Goal: Transaction & Acquisition: Purchase product/service

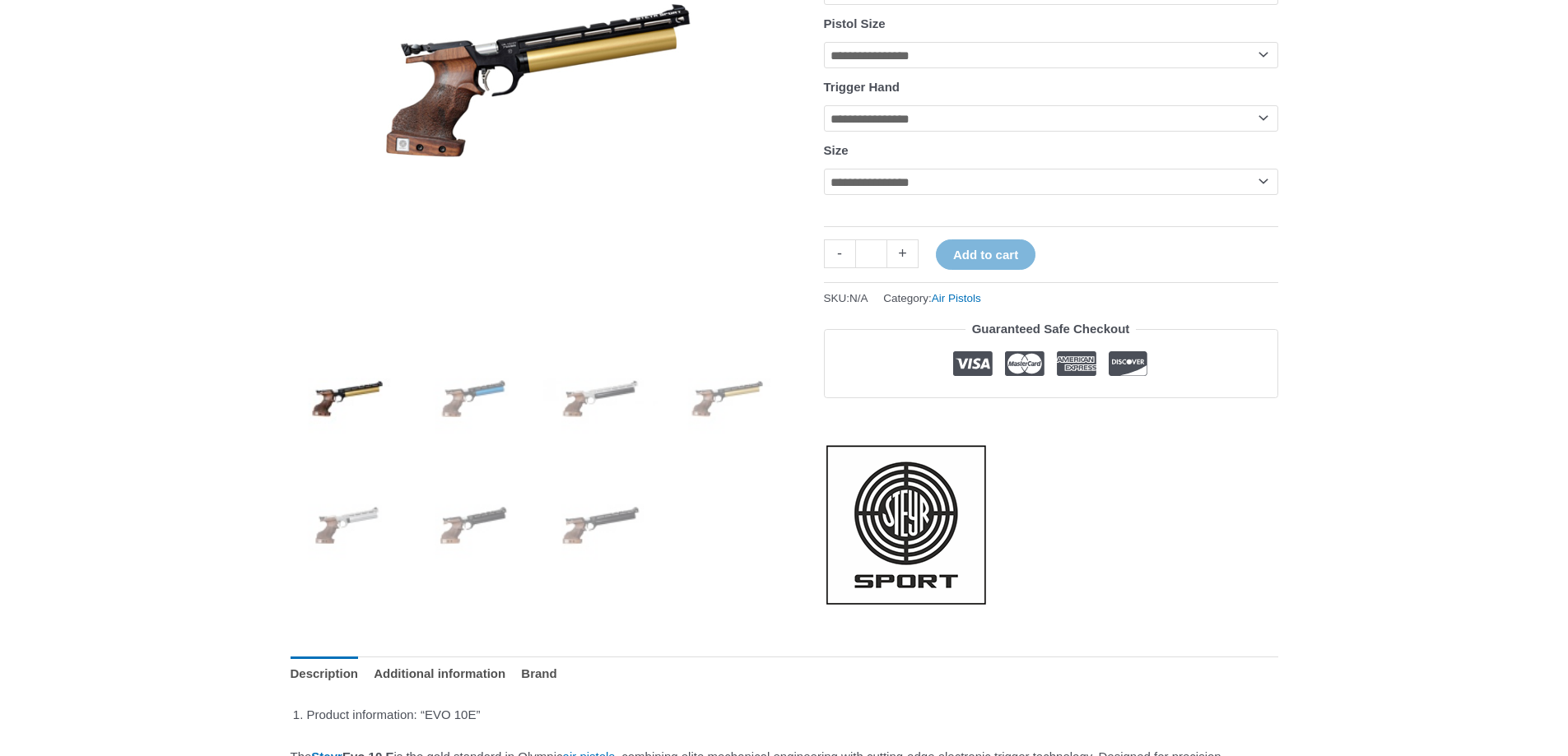
scroll to position [494, 0]
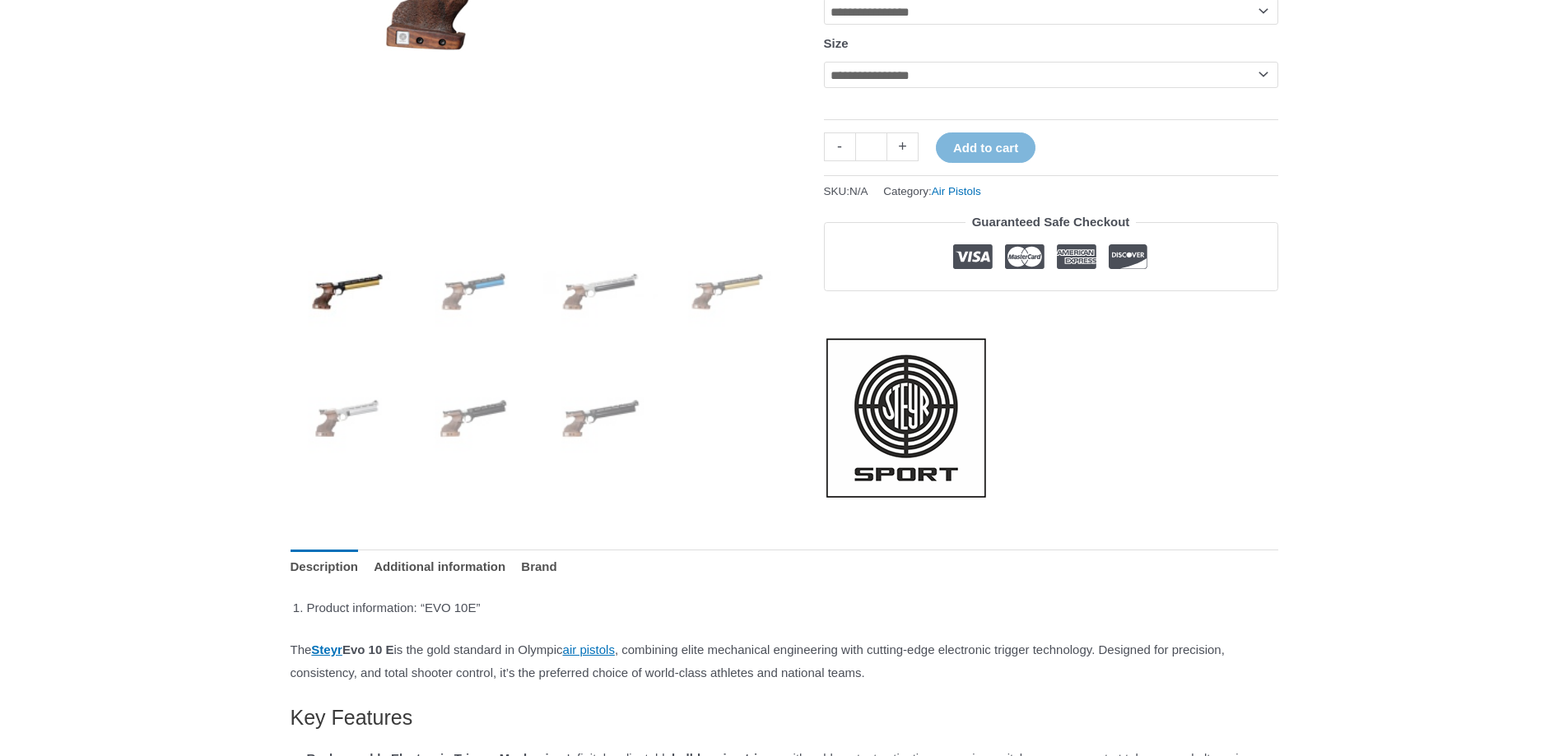
click at [347, 296] on img at bounding box center [347, 291] width 114 height 114
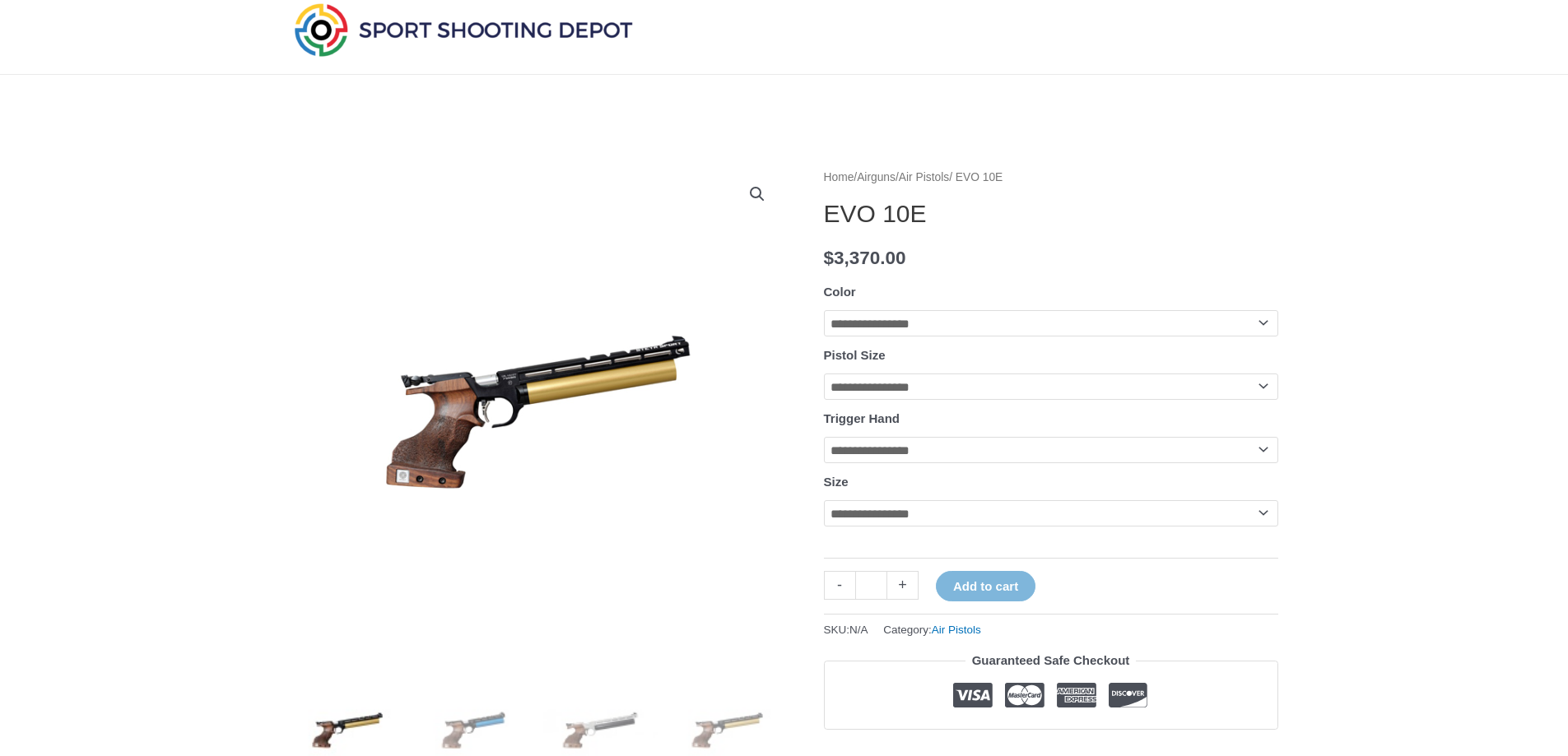
scroll to position [0, 0]
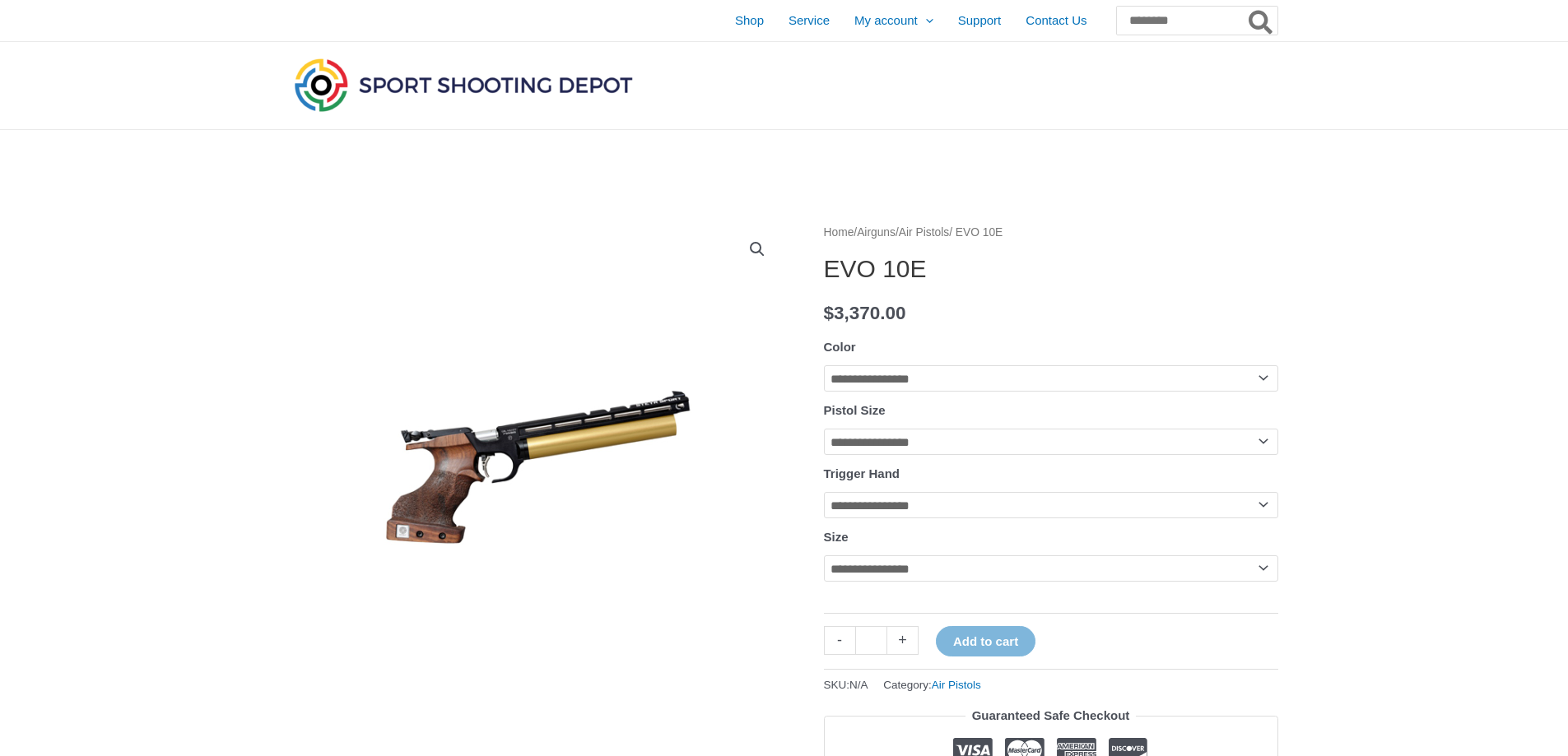
click at [1504, 85] on div at bounding box center [784, 86] width 1568 height 88
click at [1305, 119] on div at bounding box center [784, 86] width 1568 height 88
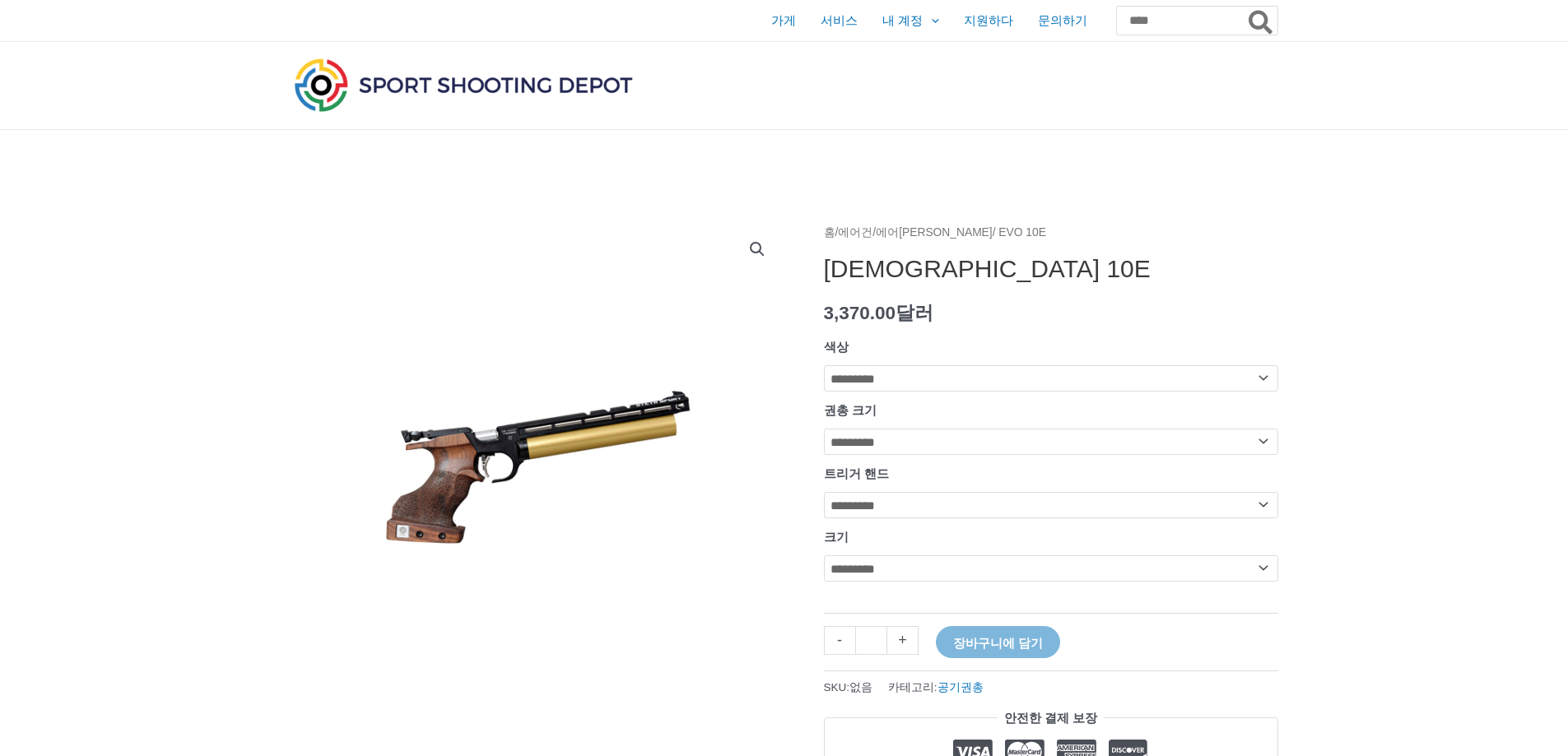
drag, startPoint x: 1459, startPoint y: 190, endPoint x: 1466, endPoint y: 196, distance: 9.2
drag, startPoint x: 211, startPoint y: 183, endPoint x: 227, endPoint y: 296, distance: 114.1
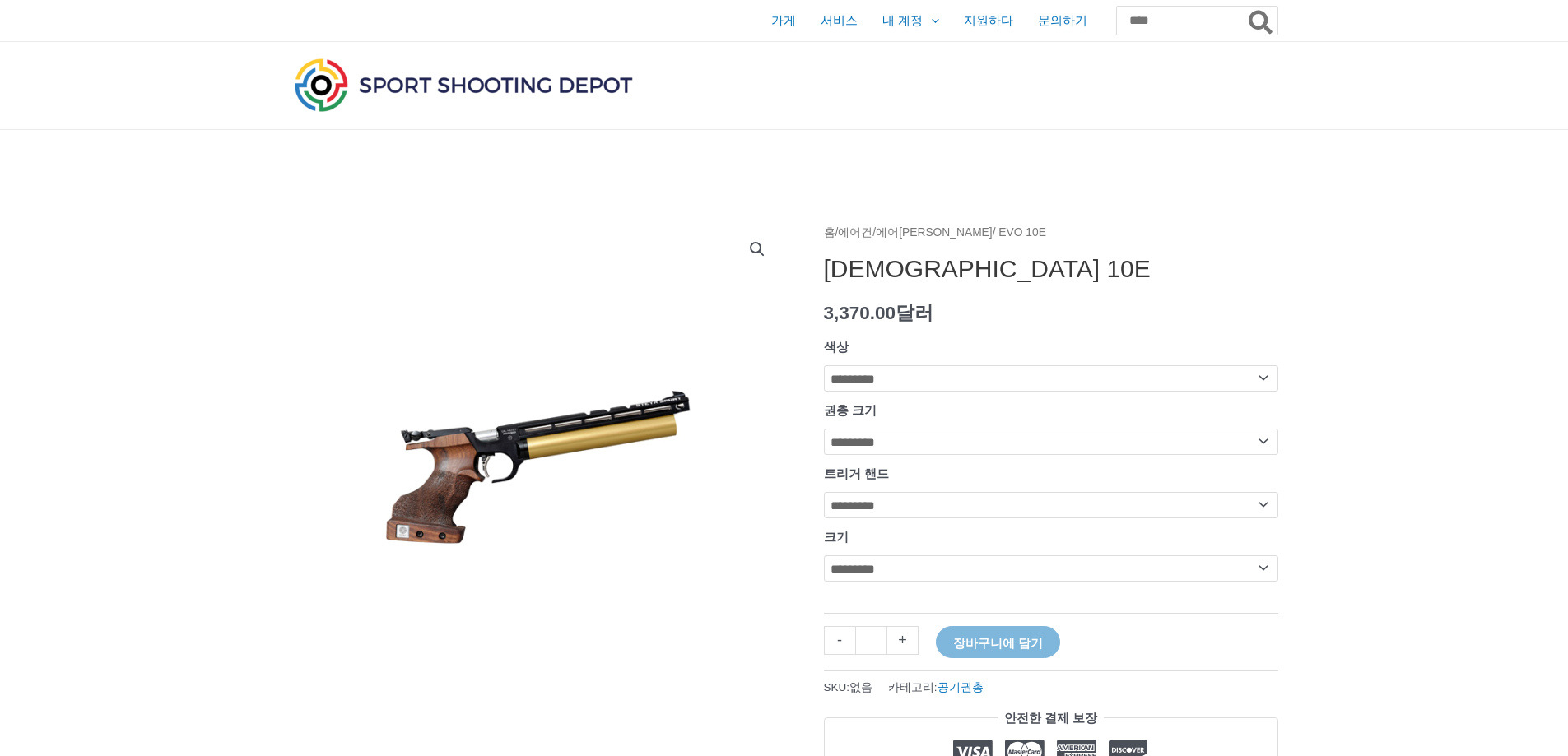
click at [195, 80] on div at bounding box center [784, 86] width 1568 height 88
click at [1132, 27] on input "검색:" at bounding box center [1196, 20] width 162 height 30
type input "*****"
click at [1245, 5] on button "찾다" at bounding box center [1261, 20] width 32 height 30
click at [1267, 21] on icon "찾다" at bounding box center [1261, 22] width 24 height 24
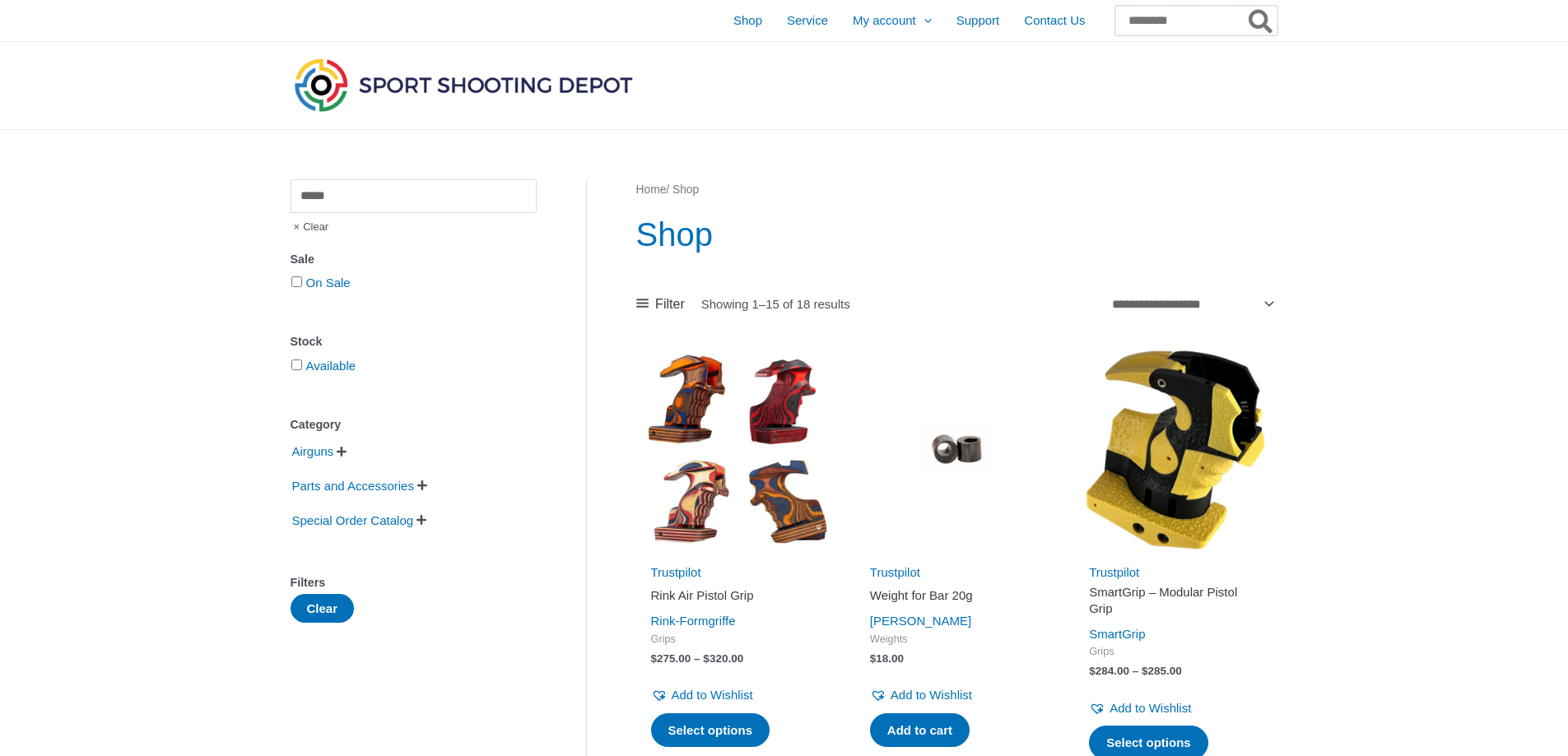
click at [1127, 21] on input "Search for:" at bounding box center [1196, 20] width 162 height 30
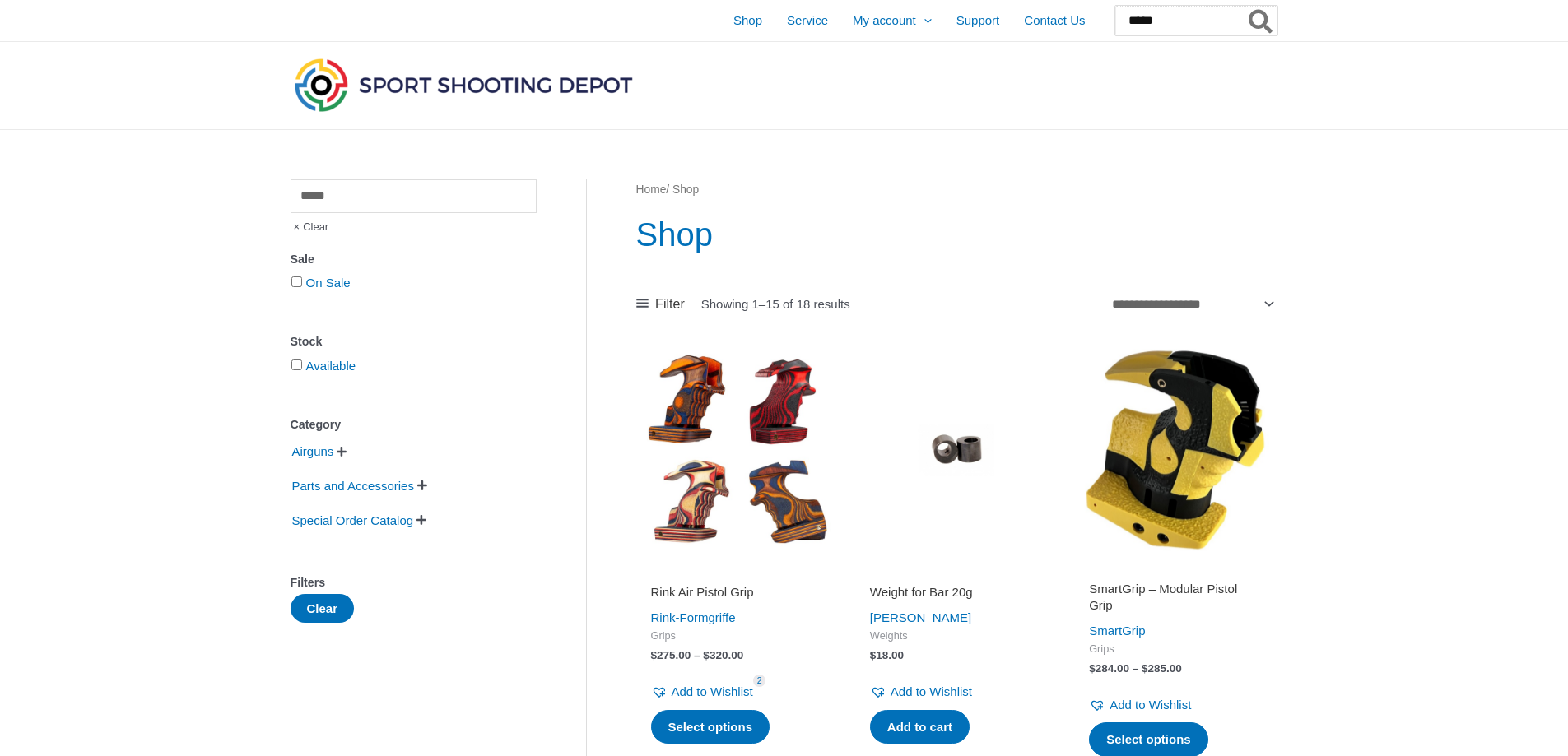
type input "*****"
click at [1254, 14] on icon "Search" at bounding box center [1261, 22] width 24 height 26
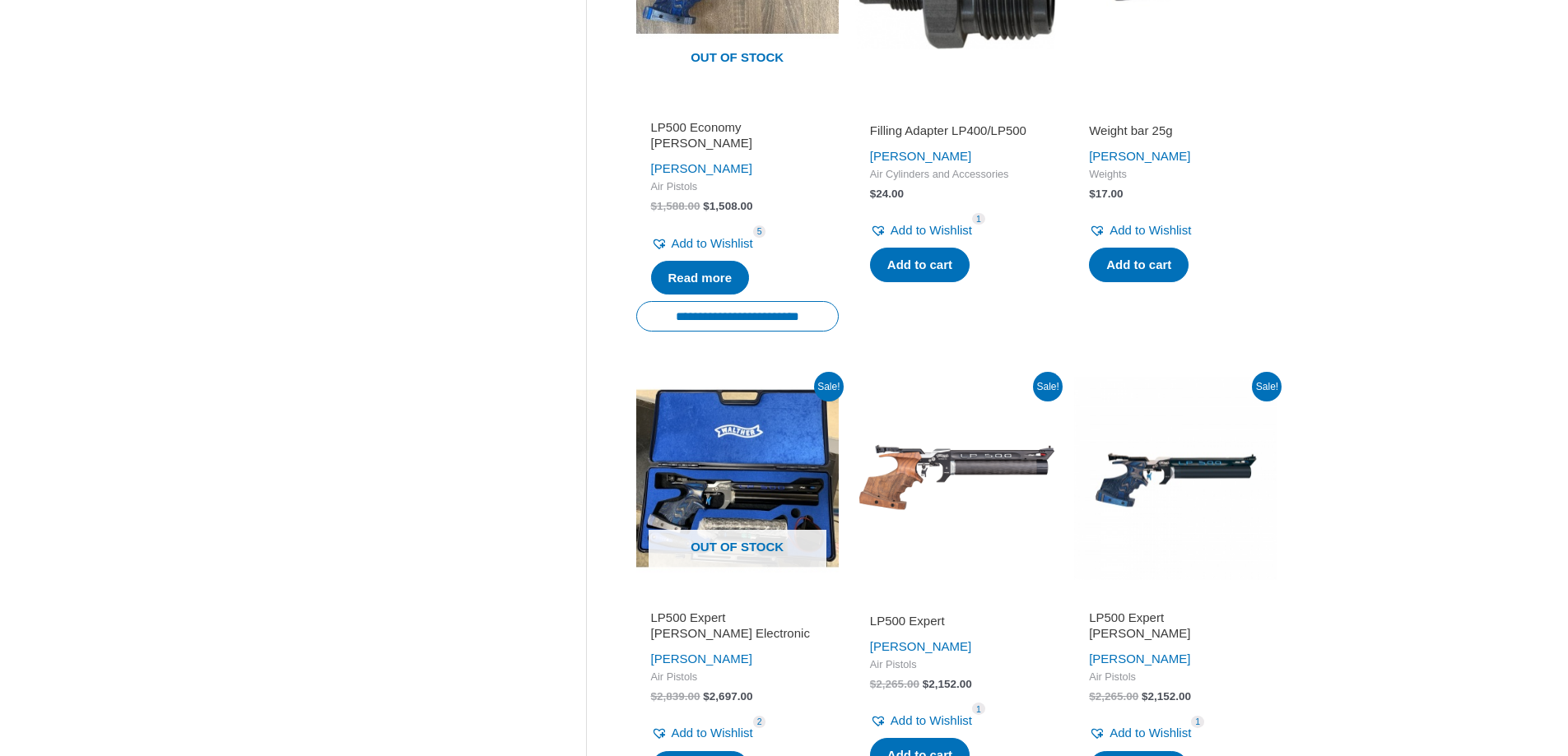
scroll to position [905, 0]
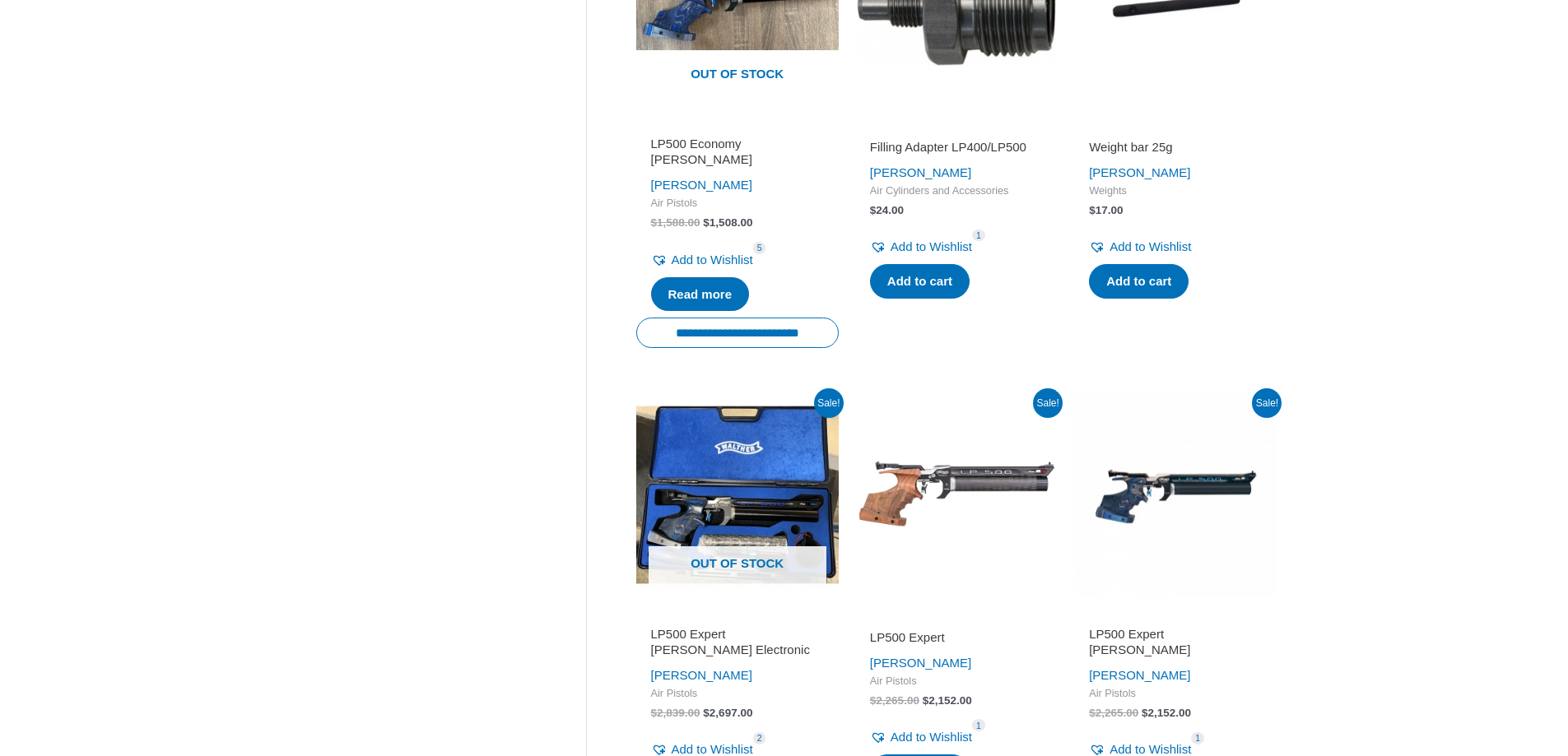
click at [952, 466] on img at bounding box center [956, 494] width 202 height 202
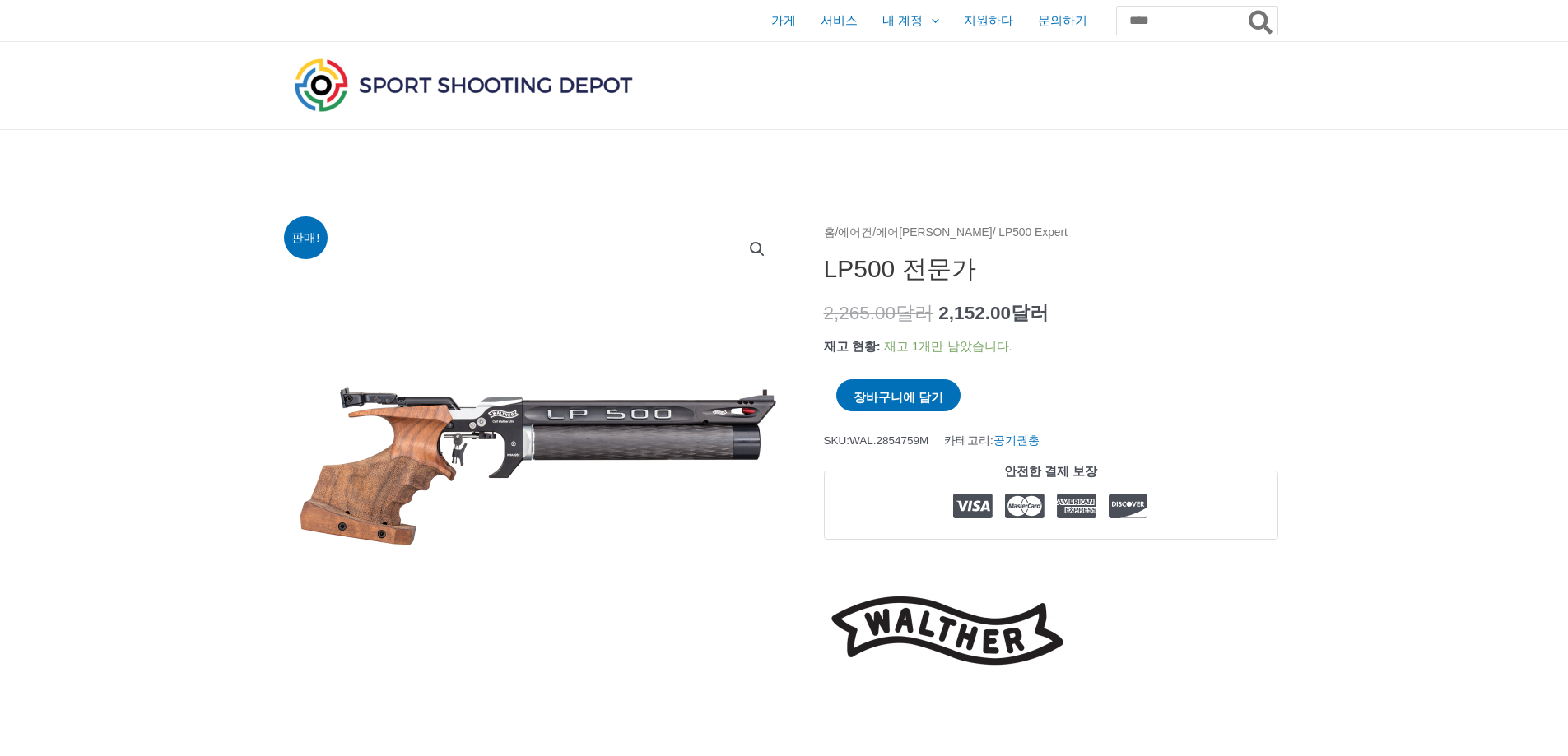
click at [1163, 124] on div at bounding box center [1124, 85] width 307 height 87
